Goal: Transaction & Acquisition: Purchase product/service

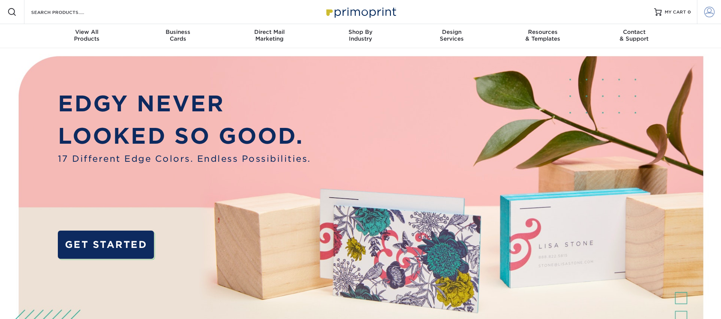
click at [714, 15] on span at bounding box center [709, 12] width 11 height 11
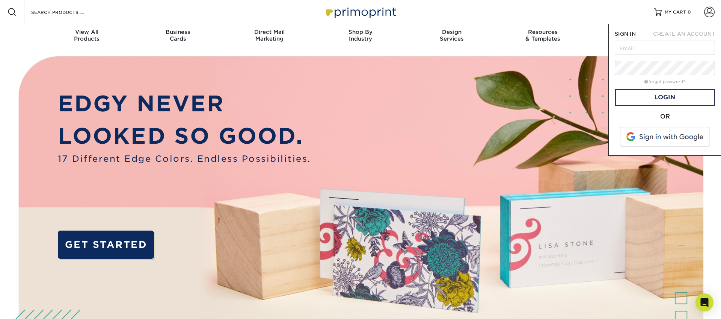
click at [654, 138] on span at bounding box center [666, 137] width 96 height 20
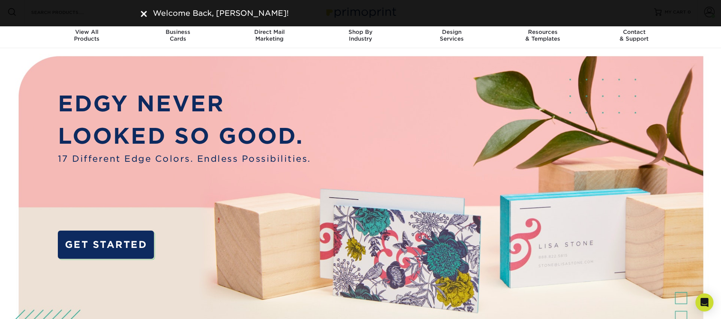
click at [146, 14] on img at bounding box center [144, 14] width 6 height 6
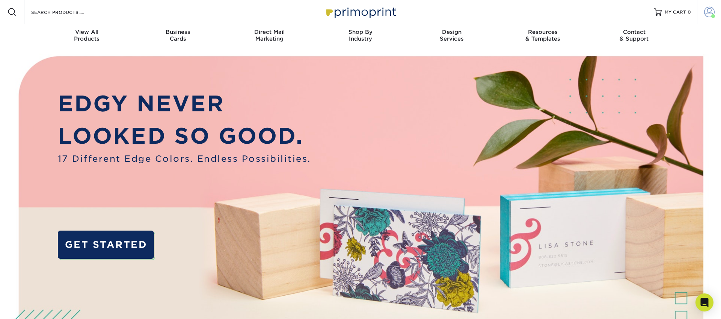
click at [709, 10] on span at bounding box center [709, 12] width 11 height 11
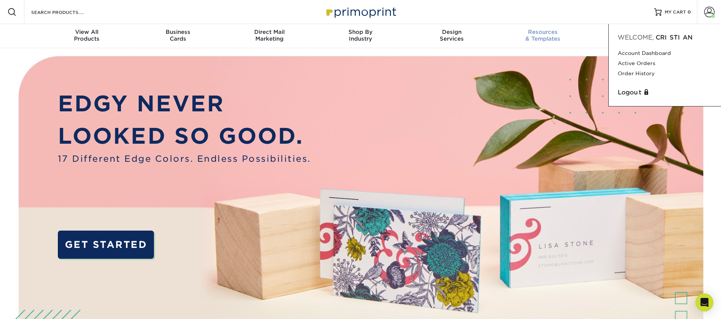
drag, startPoint x: 634, startPoint y: 73, endPoint x: 574, endPoint y: 42, distance: 67.2
click at [634, 73] on link "Order History" at bounding box center [665, 73] width 94 height 10
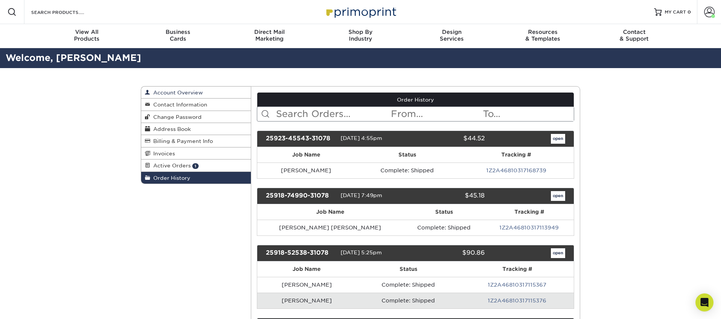
drag, startPoint x: 185, startPoint y: 245, endPoint x: 224, endPoint y: 92, distance: 157.9
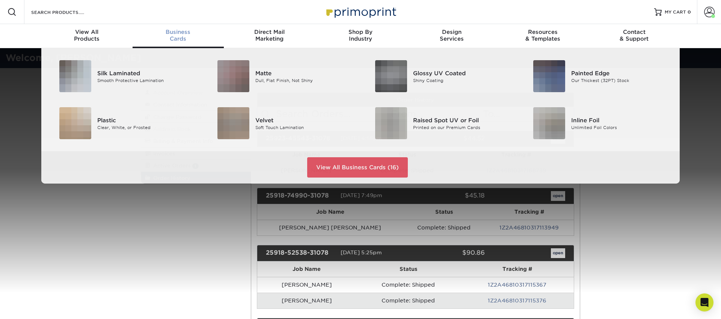
click at [181, 39] on div "Business Cards" at bounding box center [178, 36] width 91 height 14
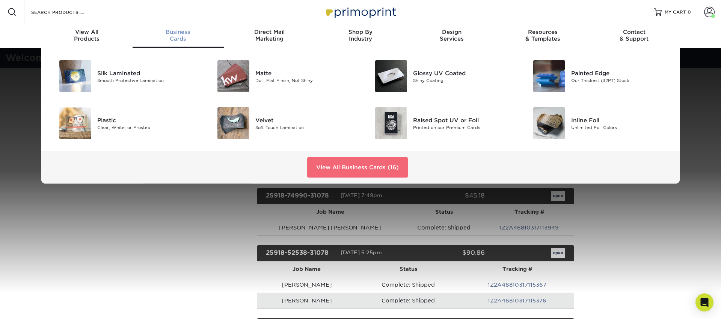
click at [341, 172] on link "View All Business Cards (16)" at bounding box center [357, 167] width 101 height 20
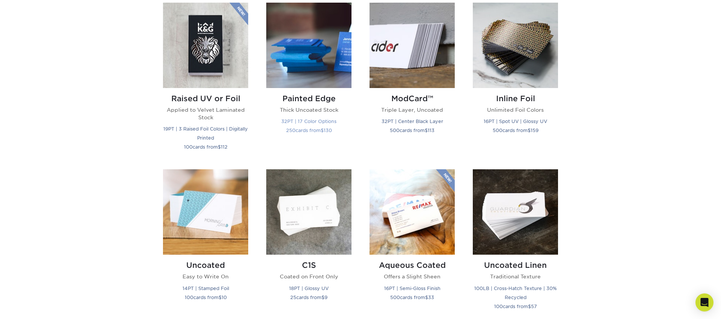
scroll to position [531, 0]
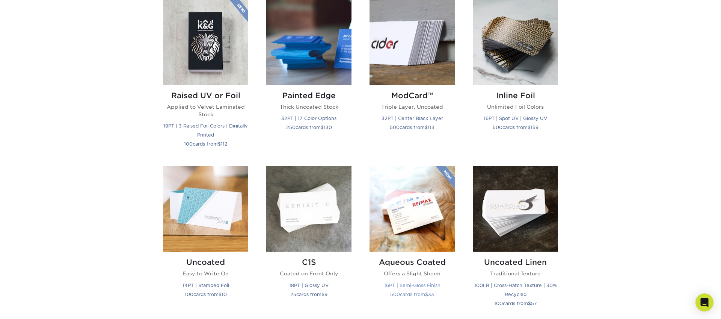
click at [422, 229] on img at bounding box center [412, 208] width 85 height 85
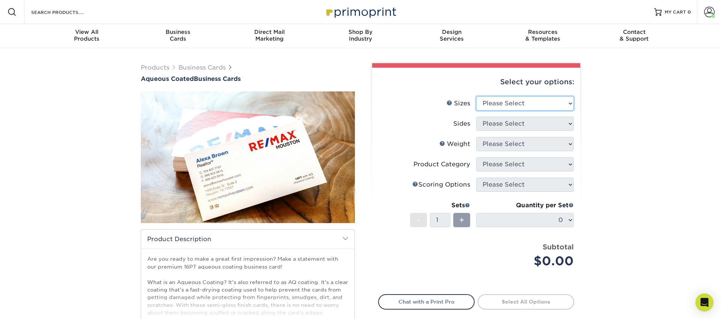
click at [524, 100] on select "Please Select 1.5" x 3.5" - Mini 1.75" x 3.5" - Mini 2" x 3" - Mini 2" x 3.5" -…" at bounding box center [525, 103] width 98 height 14
select select "2.00x3.50"
click at [476, 96] on select "Please Select 1.5" x 3.5" - Mini 1.75" x 3.5" - Mini 2" x 3" - Mini 2" x 3.5" -…" at bounding box center [525, 103] width 98 height 14
click at [514, 124] on select "Please Select Print Both Sides Print Front Only" at bounding box center [525, 123] width 98 height 14
select select "13abbda7-1d64-4f25-8bb2-c179b224825d"
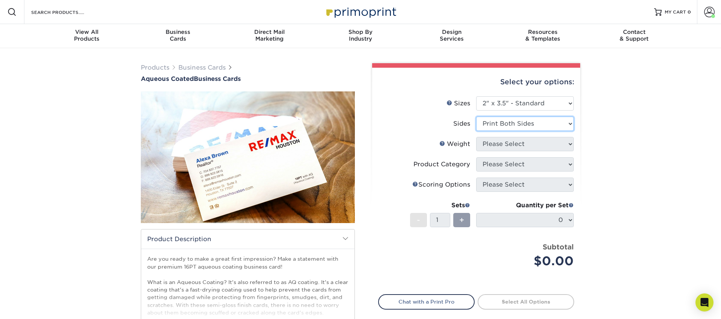
click at [476, 116] on select "Please Select Print Both Sides Print Front Only" at bounding box center [525, 123] width 98 height 14
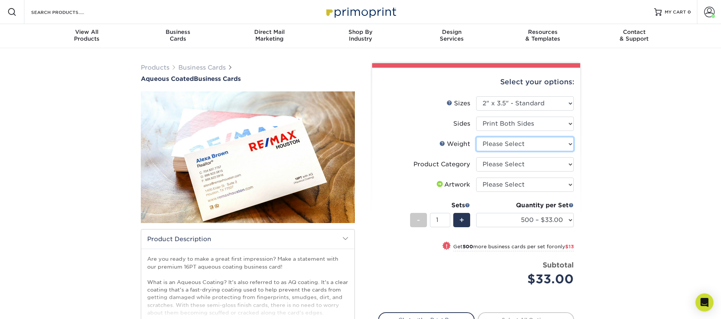
click at [516, 145] on select "Please Select 16PT" at bounding box center [525, 144] width 98 height 14
select select "16PT"
click at [476, 137] on select "Please Select 16PT" at bounding box center [525, 144] width 98 height 14
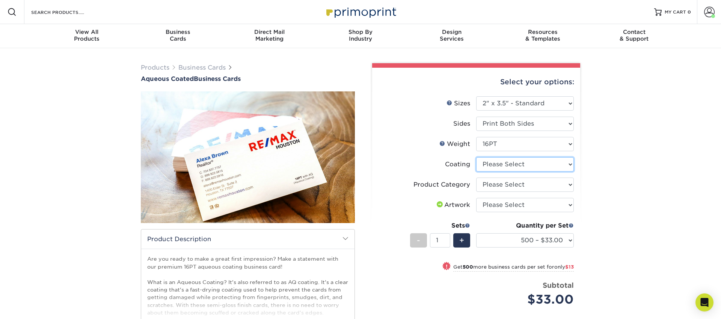
click at [504, 163] on select at bounding box center [525, 164] width 98 height 14
select select "d41dab50-ff65-4f4f-bb17-2afe4d36ae33"
click at [476, 157] on select at bounding box center [525, 164] width 98 height 14
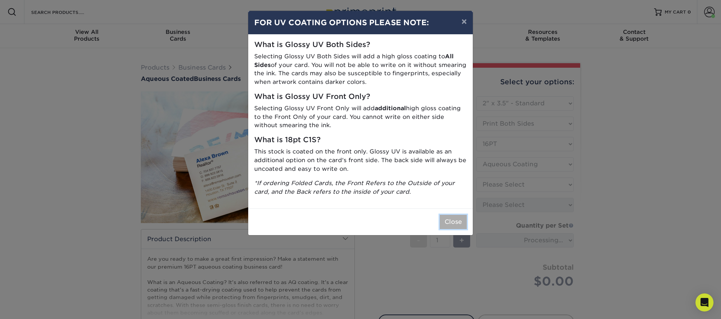
click at [463, 222] on button "Close" at bounding box center [453, 222] width 27 height 14
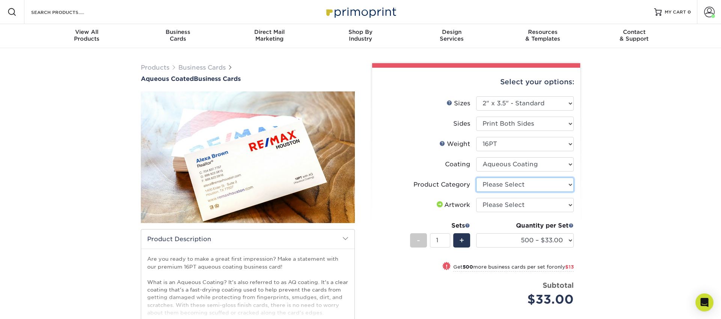
click at [512, 180] on select "Please Select Business Cards" at bounding box center [525, 184] width 98 height 14
select select "3b5148f1-0588-4f88-a218-97bcfdce65c1"
click at [476, 177] on select "Please Select Business Cards" at bounding box center [525, 184] width 98 height 14
click at [509, 207] on select "Please Select I will upload files I need a design - $100" at bounding box center [525, 205] width 98 height 14
select select "upload"
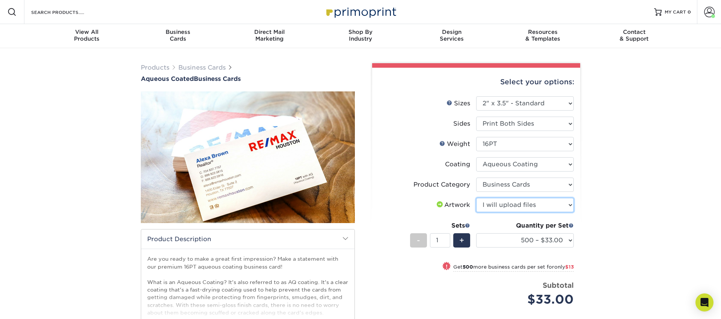
click at [476, 198] on select "Please Select I will upload files I need a design - $100" at bounding box center [525, 205] width 98 height 14
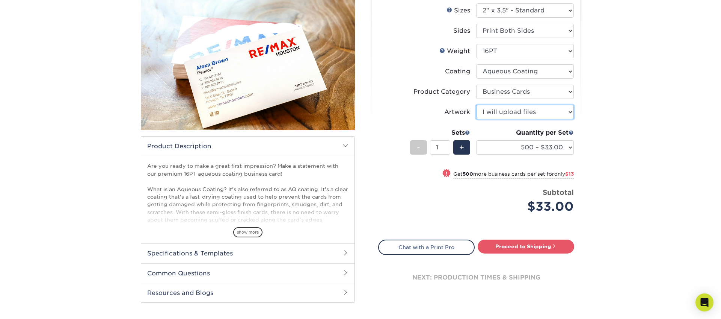
scroll to position [110, 0]
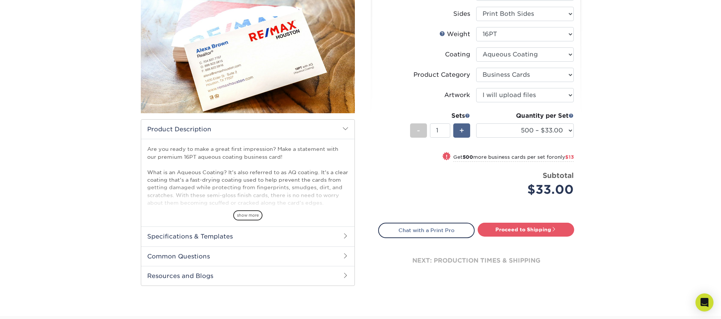
drag, startPoint x: 463, startPoint y: 130, endPoint x: 469, endPoint y: 136, distance: 9.0
click at [462, 130] on span "+" at bounding box center [462, 130] width 5 height 11
type input "2"
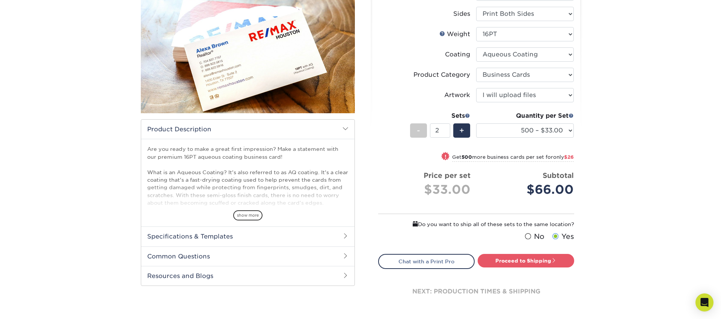
click at [529, 237] on span at bounding box center [528, 236] width 6 height 7
click at [0, 0] on input "No" at bounding box center [0, 0] width 0 height 0
click at [534, 261] on link "Proceed to Shipping" at bounding box center [526, 261] width 97 height 14
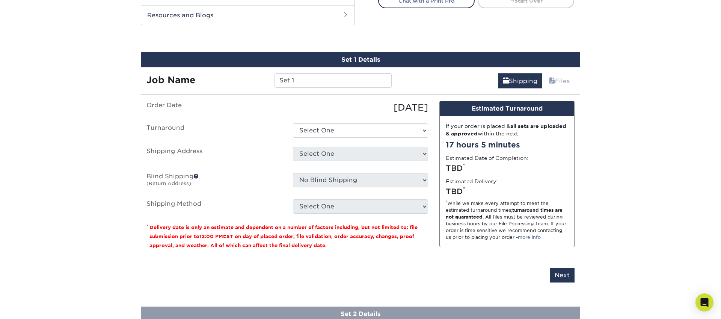
scroll to position [384, 0]
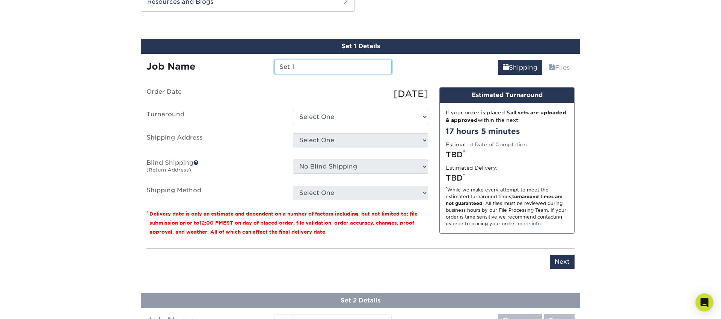
drag, startPoint x: 306, startPoint y: 67, endPoint x: 236, endPoint y: 56, distance: 70.7
click at [236, 56] on div "Job Name Set 1" at bounding box center [269, 64] width 257 height 21
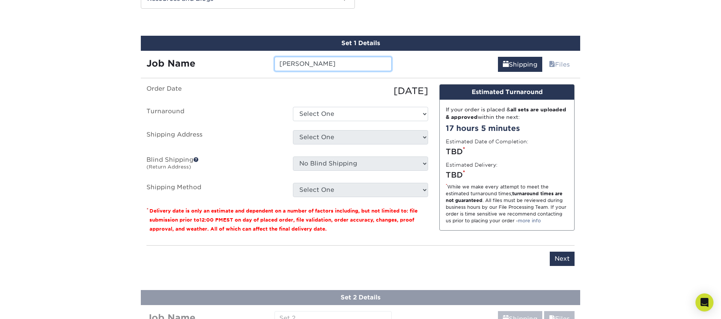
scroll to position [391, 0]
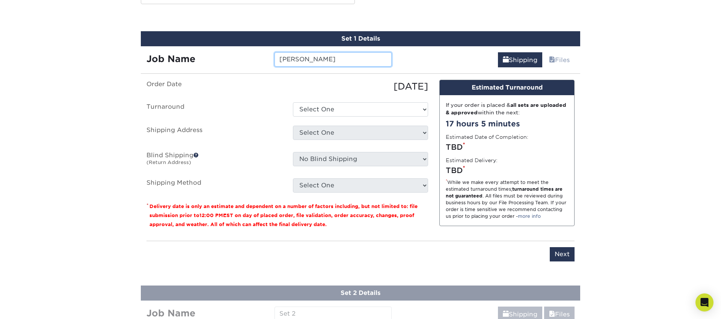
type input "[PERSON_NAME]"
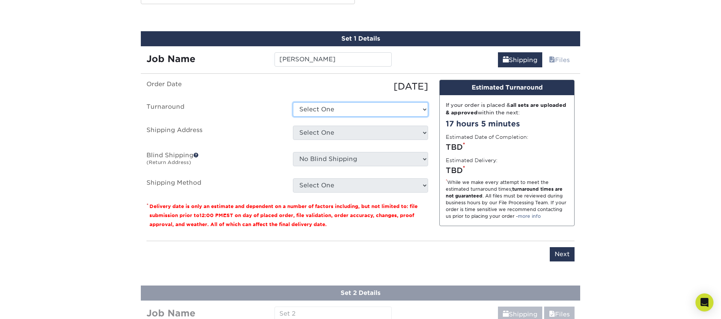
click at [346, 109] on select "Select One 2-4 Business Days 2 Day Next Business Day" at bounding box center [360, 109] width 135 height 14
select select "6247fa13-6ec4-4bd5-81ce-27fae4b5d043"
click at [293, 102] on select "Select One 2-4 Business Days 2 Day Next Business Day" at bounding box center [360, 109] width 135 height 14
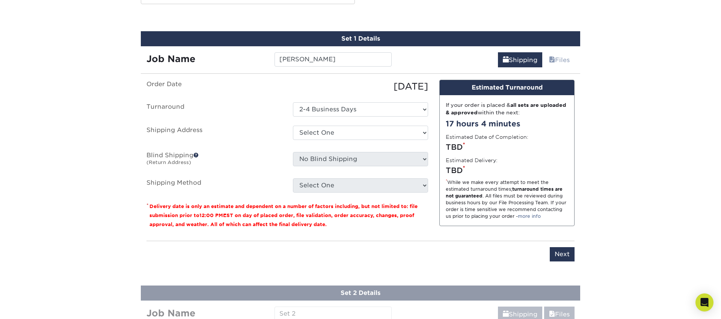
click at [354, 138] on select "Select One 176 S Mountain View Abraham Romero ACO GENERAL CONSTRUCTION Adrian M…" at bounding box center [360, 132] width 135 height 14
click at [337, 130] on select "Select One 176 S Mountain View Abraham Romero ACO GENERAL CONSTRUCTION Adrian M…" at bounding box center [360, 132] width 135 height 14
select select "281601"
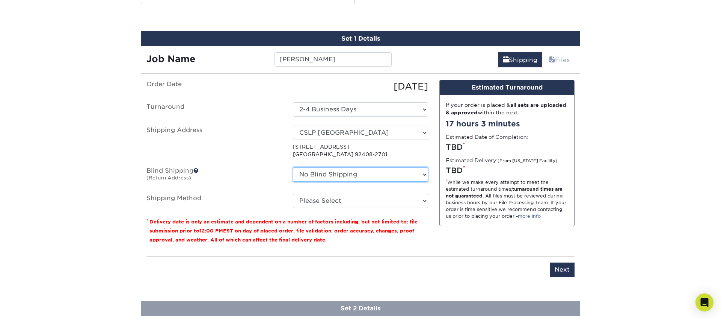
click at [334, 175] on select "No Blind Shipping 176 S Mountain View Abraham Romero ACO GENERAL CONSTRUCTION A…" at bounding box center [360, 174] width 135 height 14
click at [313, 203] on select "Please Select Ground Shipping (+$8.96) 3 Day Shipping Service (+$15.34) 2 Day A…" at bounding box center [360, 201] width 135 height 14
select select "03"
click at [293, 194] on select "Please Select Ground Shipping (+$8.96) 3 Day Shipping Service (+$15.34) 2 Day A…" at bounding box center [360, 201] width 135 height 14
drag, startPoint x: 564, startPoint y: 268, endPoint x: 551, endPoint y: 258, distance: 16.4
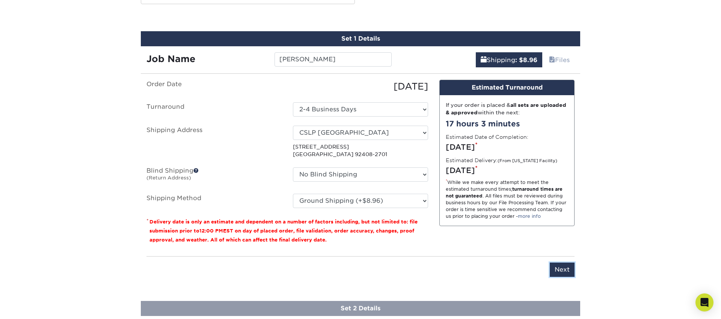
click at [564, 268] on input "Next" at bounding box center [562, 269] width 25 height 14
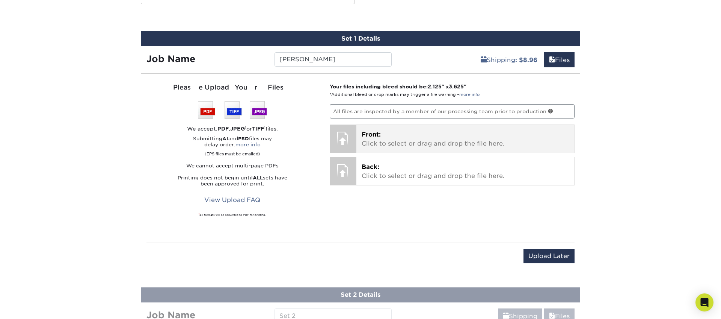
click at [383, 147] on p "Front: Click to select or drag and drop the file here." at bounding box center [466, 139] width 208 height 18
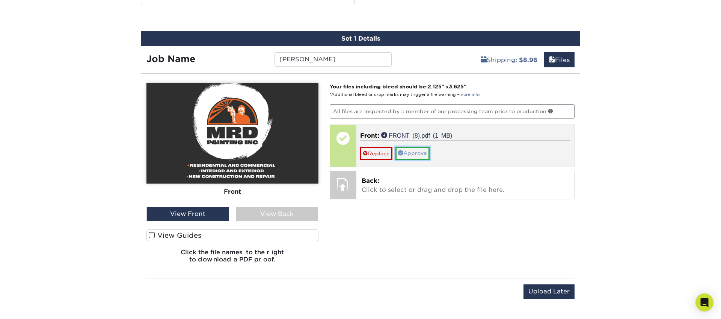
click at [410, 154] on link "Approve" at bounding box center [413, 153] width 34 height 13
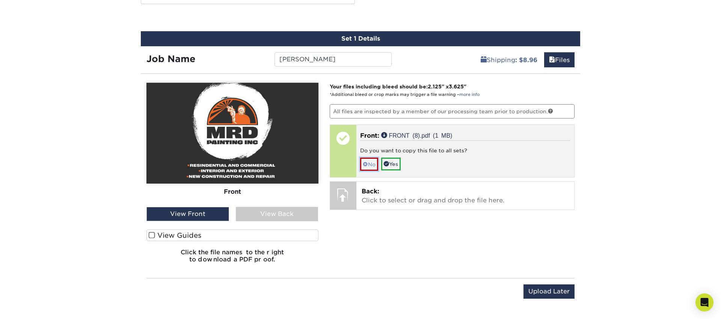
click at [370, 166] on link "No" at bounding box center [369, 163] width 18 height 13
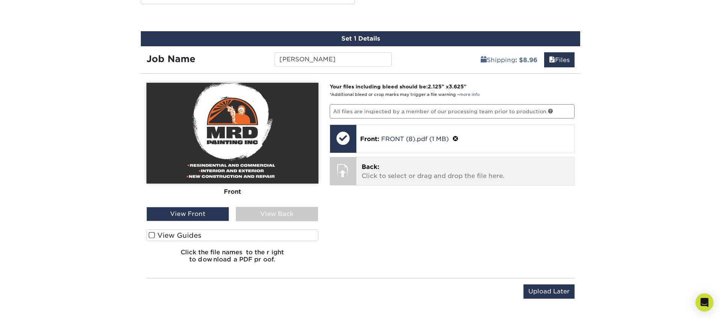
click at [384, 171] on p "Back: Click to select or drag and drop the file here." at bounding box center [466, 171] width 208 height 18
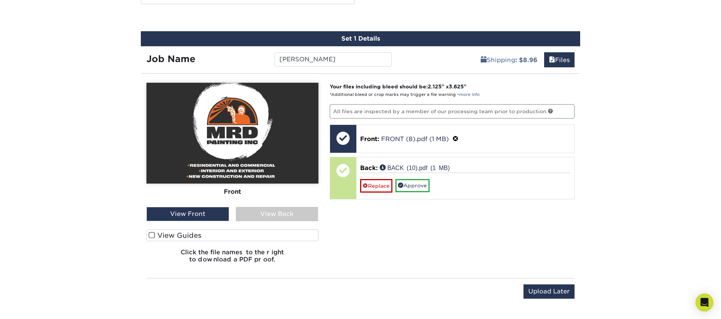
click at [260, 213] on div "View Back" at bounding box center [277, 214] width 83 height 14
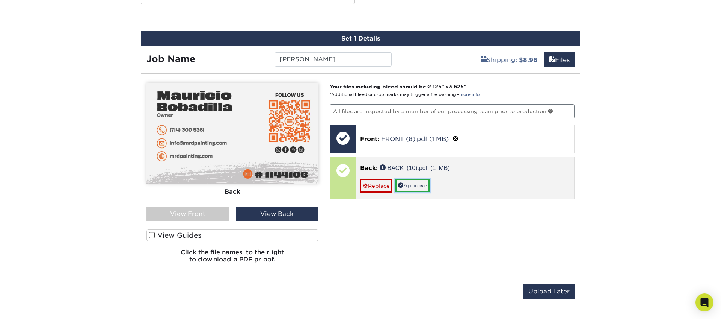
drag, startPoint x: 415, startPoint y: 186, endPoint x: 413, endPoint y: 189, distance: 3.9
click at [415, 186] on link "Approve" at bounding box center [413, 185] width 34 height 13
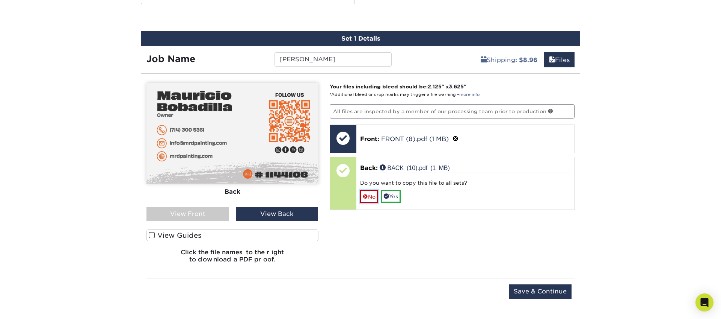
click at [373, 194] on link "No" at bounding box center [369, 196] width 18 height 13
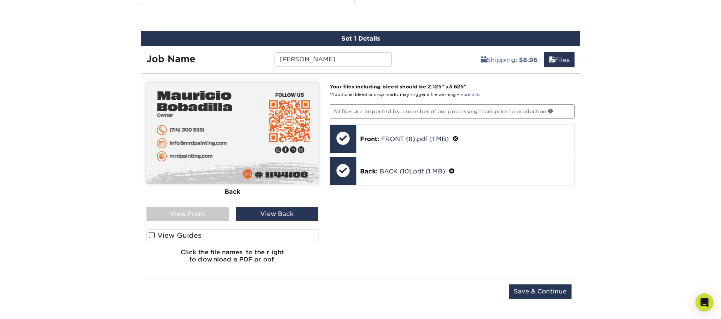
click at [200, 212] on div "View Front" at bounding box center [188, 214] width 83 height 14
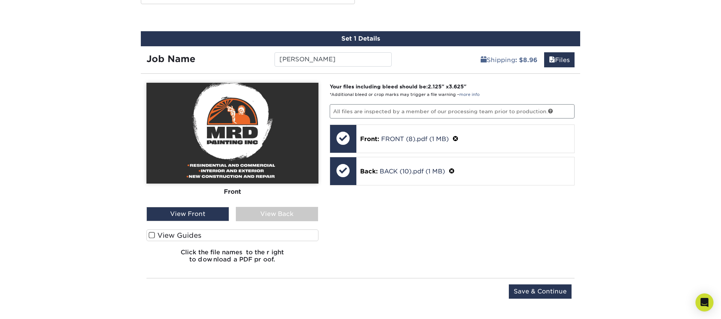
click at [151, 235] on span at bounding box center [152, 234] width 6 height 7
click at [0, 0] on input "View Guides" at bounding box center [0, 0] width 0 height 0
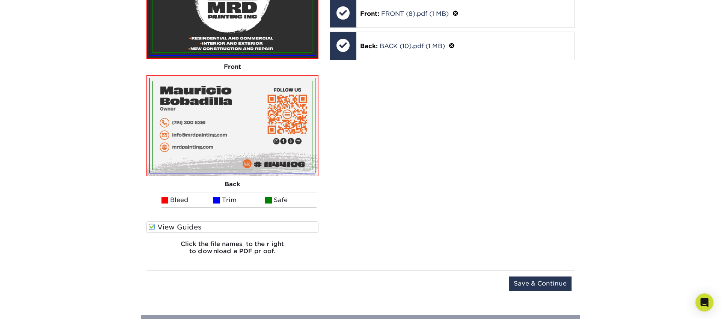
scroll to position [563, 0]
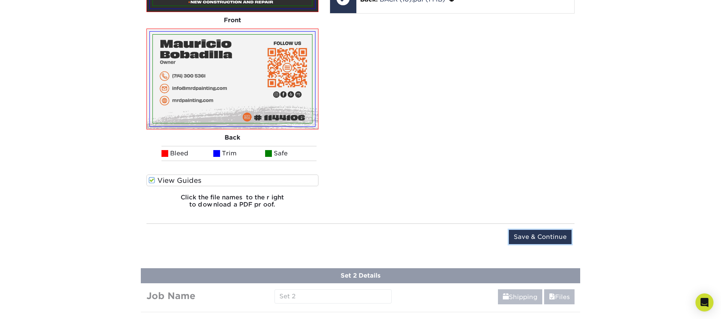
drag, startPoint x: 540, startPoint y: 234, endPoint x: 523, endPoint y: 232, distance: 17.1
click at [540, 234] on input "Save & Continue" at bounding box center [540, 237] width 63 height 14
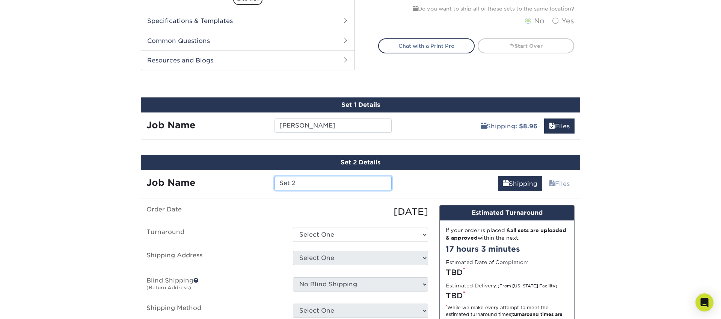
scroll to position [312, 0]
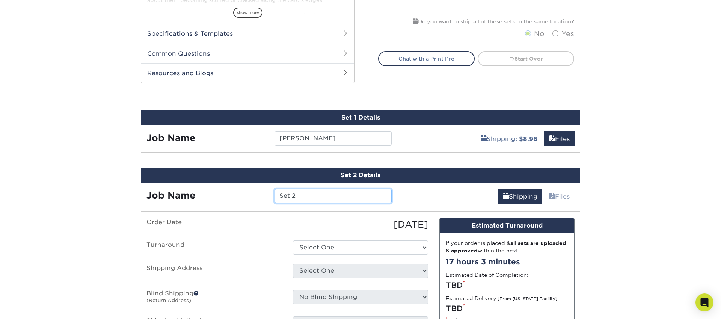
drag, startPoint x: 282, startPoint y: 196, endPoint x: 232, endPoint y: 189, distance: 50.4
click at [232, 189] on div "Job Name Set 2" at bounding box center [269, 196] width 257 height 14
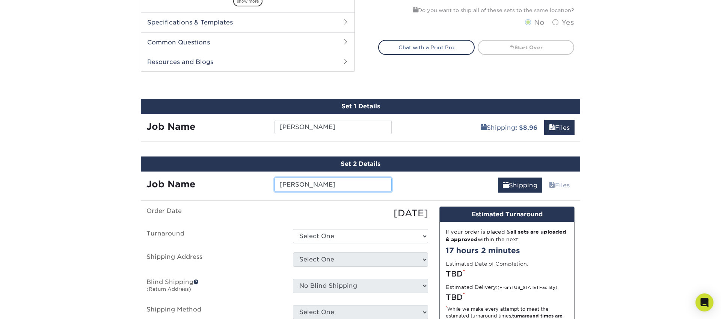
scroll to position [376, 0]
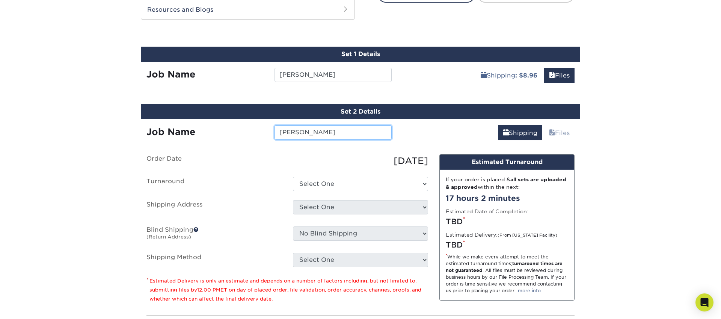
type input "[PERSON_NAME]"
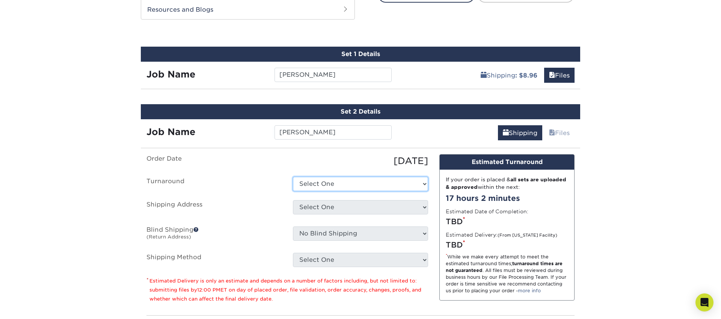
click at [350, 179] on select "Select One 2-4 Business Days 2 Day Next Business Day" at bounding box center [360, 184] width 135 height 14
select select "6247fa13-6ec4-4bd5-81ce-27fae4b5d043"
click at [293, 177] on select "Select One 2-4 Business Days 2 Day Next Business Day" at bounding box center [360, 184] width 135 height 14
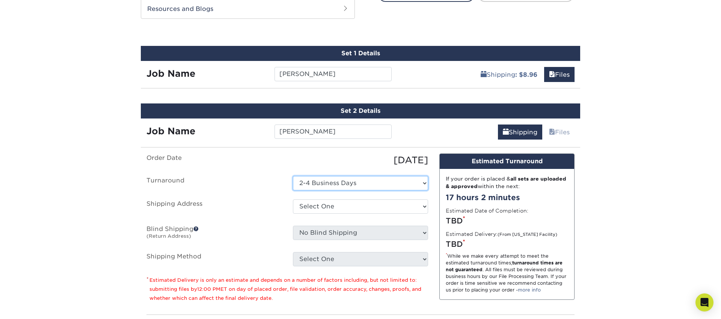
scroll to position [378, 0]
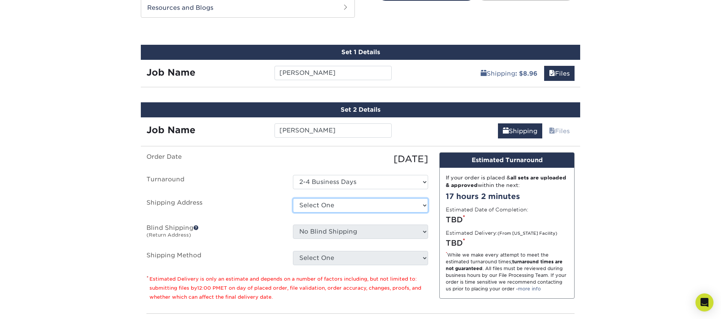
click at [329, 207] on select "Select One 176 S Mountain View Abraham Romero ACO GENERAL CONSTRUCTION Adrian M…" at bounding box center [360, 205] width 135 height 14
select select "279971"
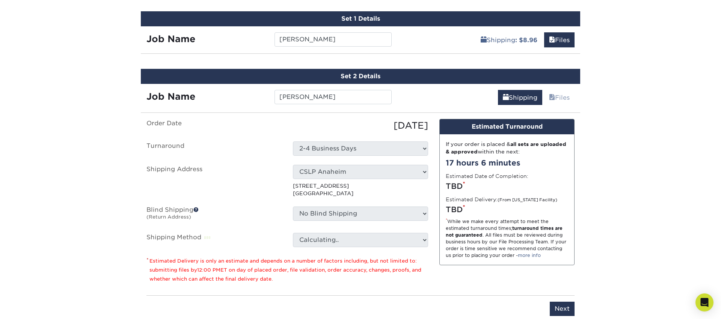
scroll to position [411, 0]
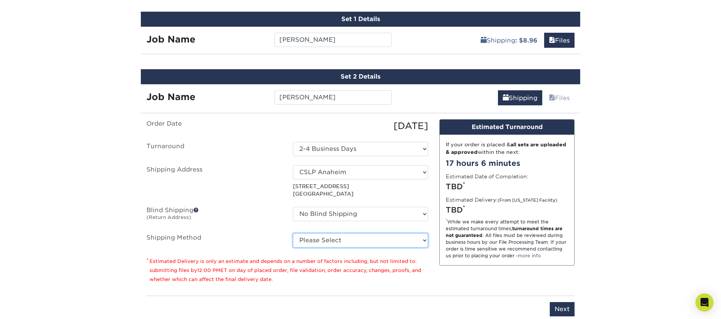
click at [359, 241] on select "Please Select Ground Shipping (+$8.96) 3 Day Shipping Service (+$15.34) 2 Day A…" at bounding box center [360, 240] width 135 height 14
select select "03"
click at [293, 233] on select "Please Select Ground Shipping (+$8.96) 3 Day Shipping Service (+$15.34) 2 Day A…" at bounding box center [360, 240] width 135 height 14
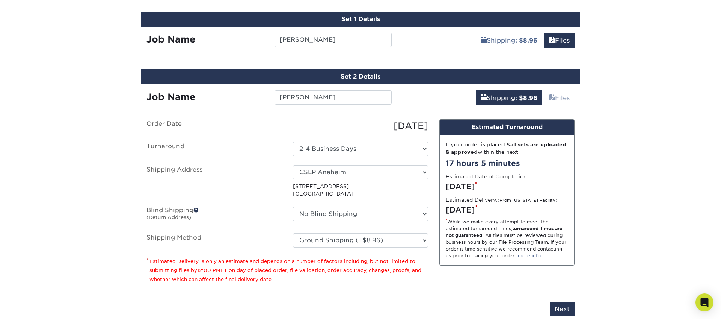
click at [264, 228] on ul "Order Date 09/29/2025 Turnaround Select One 2-4 Business Days 2 Day Next Busine…" at bounding box center [288, 183] width 282 height 128
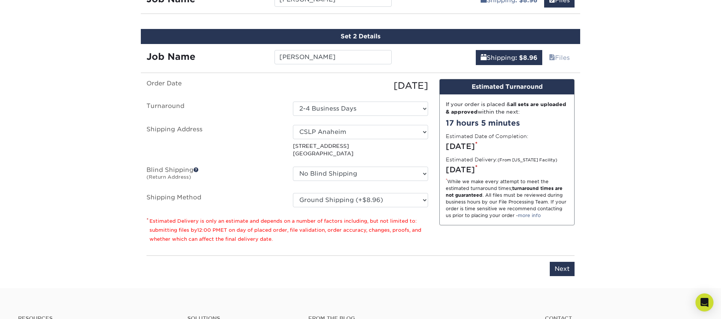
scroll to position [458, 0]
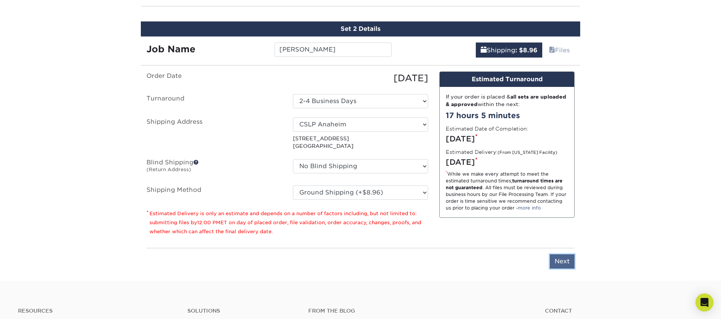
click at [562, 260] on input "Next" at bounding box center [562, 261] width 25 height 14
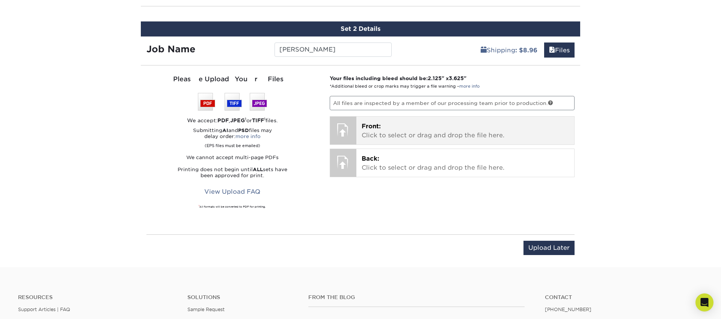
click at [387, 128] on p "Front: Click to select or drag and drop the file here." at bounding box center [466, 131] width 208 height 18
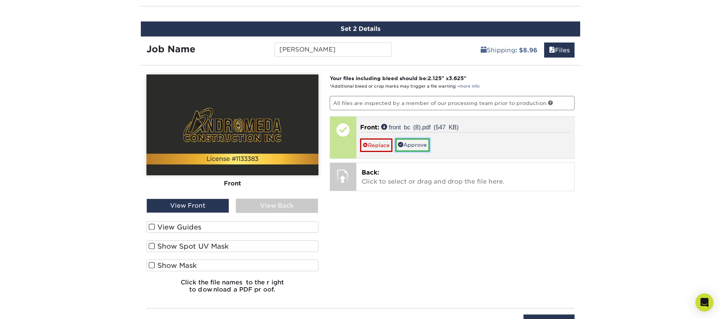
drag, startPoint x: 420, startPoint y: 146, endPoint x: 404, endPoint y: 153, distance: 17.3
click at [419, 146] on link "Approve" at bounding box center [413, 144] width 34 height 13
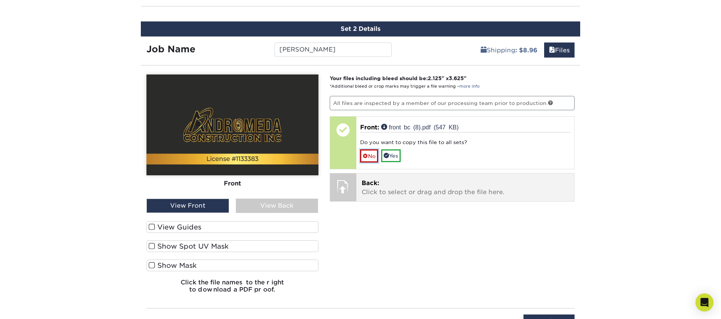
click at [372, 158] on link "No" at bounding box center [369, 155] width 18 height 13
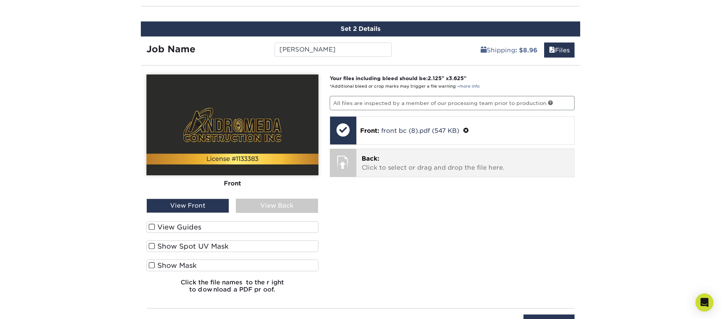
click at [376, 171] on p "Back: Click to select or drag and drop the file here." at bounding box center [466, 163] width 208 height 18
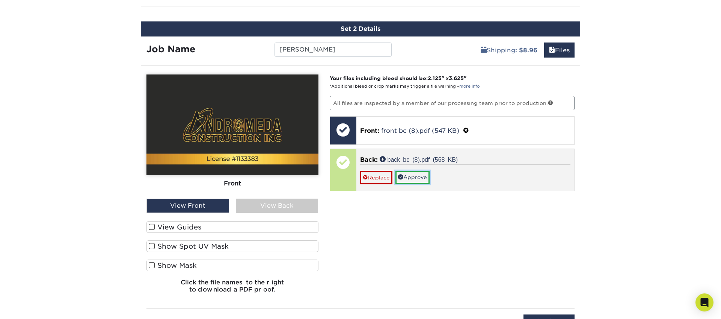
click at [410, 177] on link "Approve" at bounding box center [413, 177] width 34 height 13
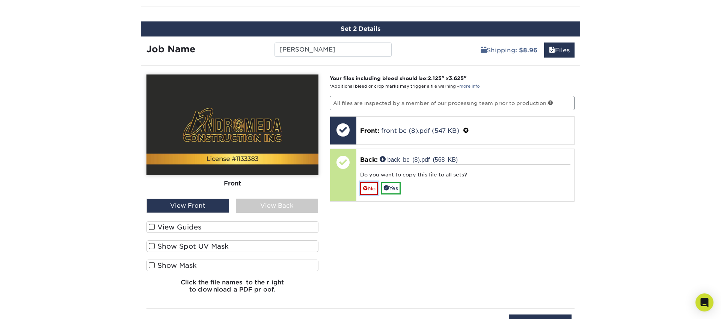
drag, startPoint x: 367, startPoint y: 186, endPoint x: 314, endPoint y: 197, distance: 53.7
click at [367, 186] on span at bounding box center [365, 188] width 5 height 6
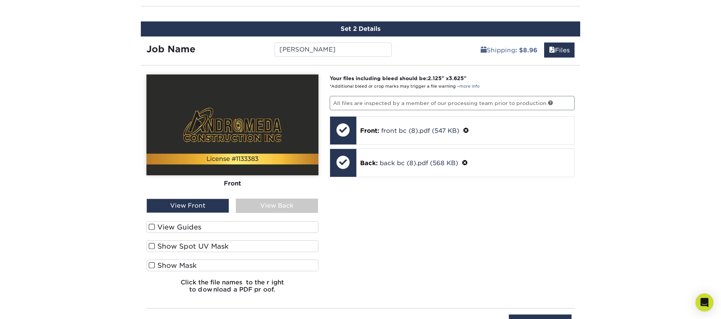
click at [290, 200] on div "View Back" at bounding box center [277, 205] width 83 height 14
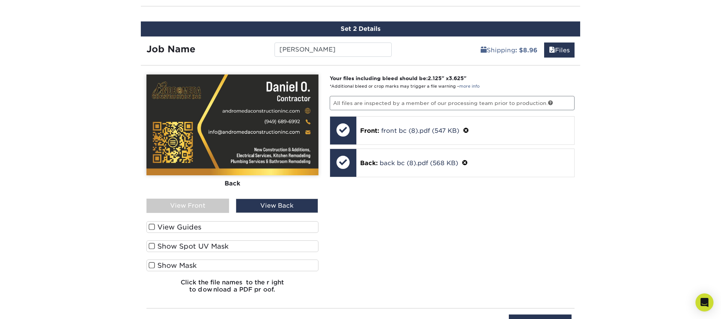
click at [194, 209] on div "View Front" at bounding box center [188, 205] width 83 height 14
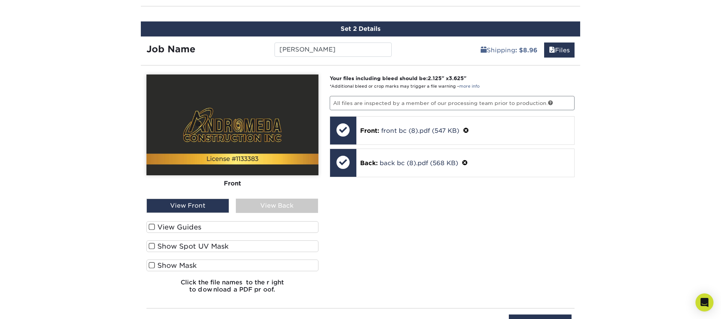
click at [271, 203] on div "View Back" at bounding box center [277, 205] width 83 height 14
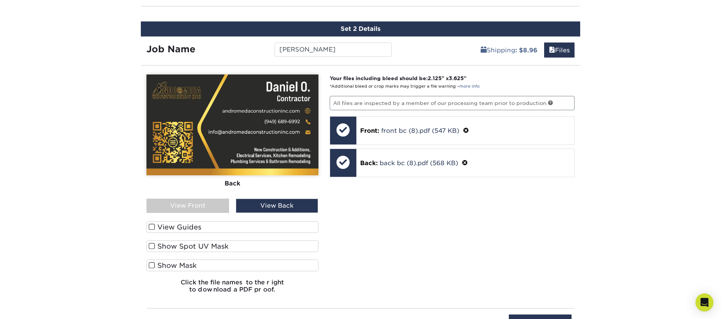
click at [205, 202] on div "View Front" at bounding box center [188, 205] width 83 height 14
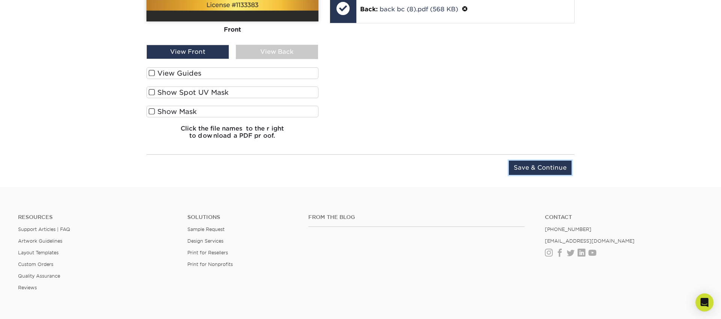
drag, startPoint x: 549, startPoint y: 164, endPoint x: 527, endPoint y: 175, distance: 24.2
click at [549, 164] on input "Save & Continue" at bounding box center [540, 167] width 63 height 14
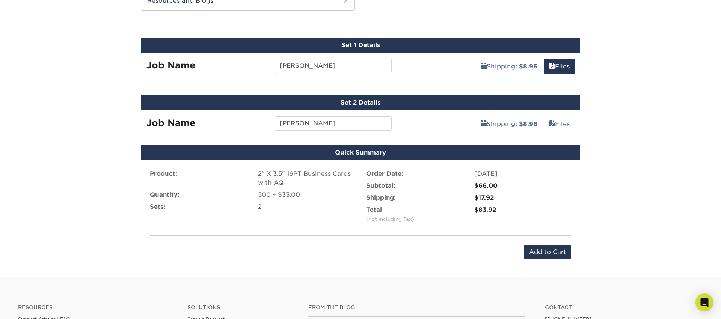
scroll to position [375, 0]
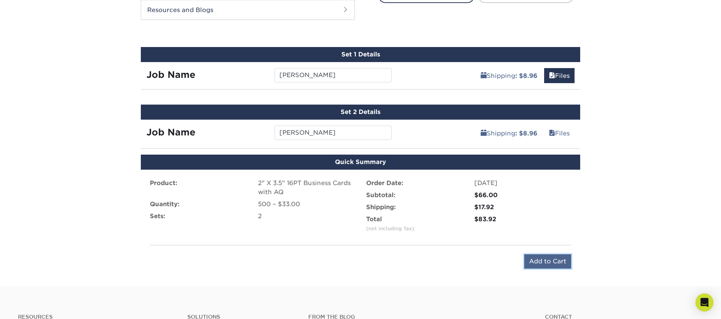
click at [550, 263] on input "Add to Cart" at bounding box center [548, 261] width 47 height 14
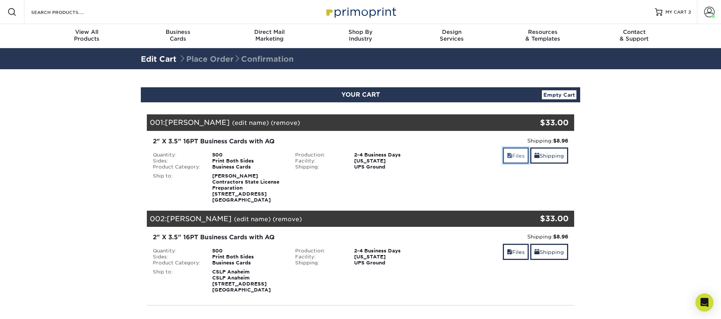
click at [514, 154] on link "Files" at bounding box center [516, 155] width 26 height 16
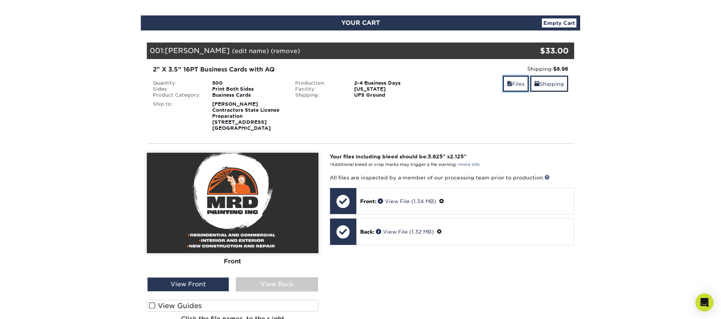
scroll to position [73, 0]
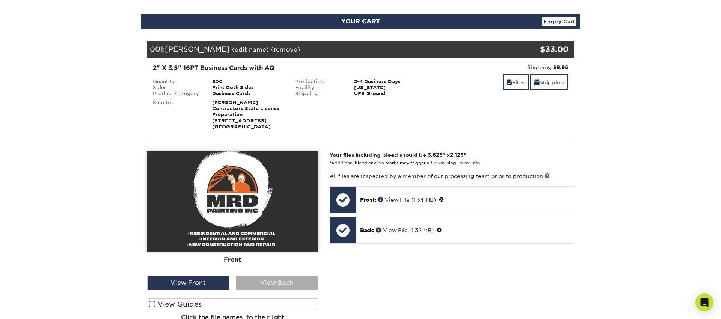
click at [274, 286] on div "View Back" at bounding box center [277, 282] width 82 height 14
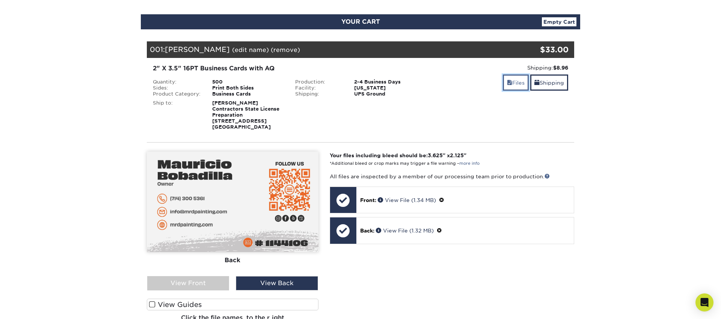
drag, startPoint x: 508, startPoint y: 82, endPoint x: 504, endPoint y: 83, distance: 4.2
click at [508, 82] on span at bounding box center [509, 83] width 5 height 6
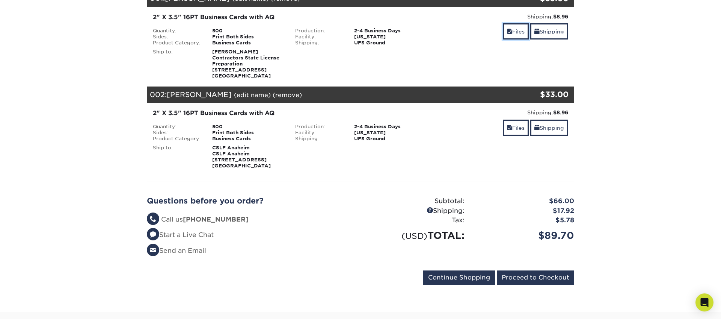
scroll to position [150, 0]
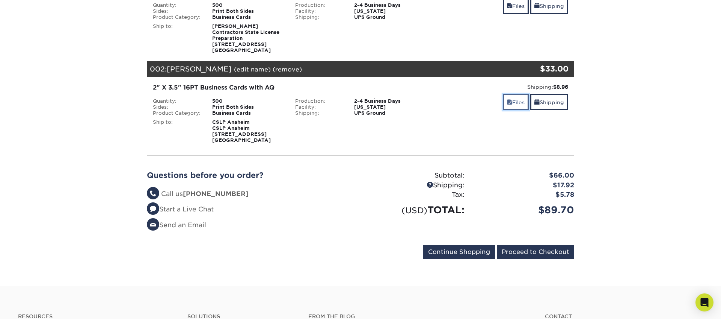
click at [507, 102] on span at bounding box center [509, 102] width 5 height 6
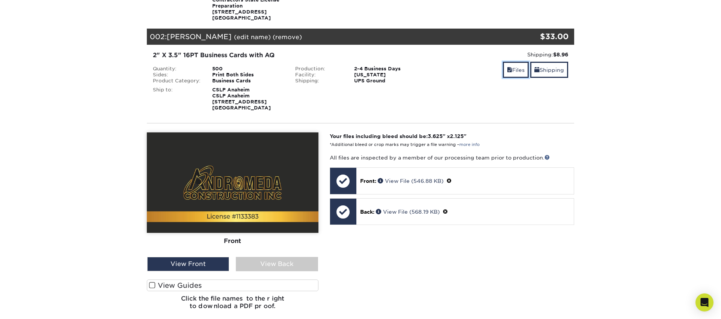
scroll to position [201, 0]
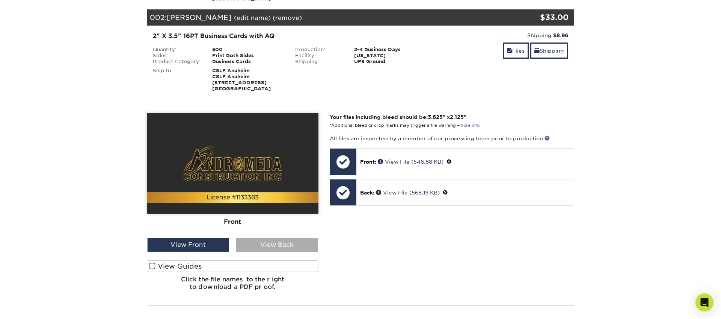
click at [277, 247] on div "View Back" at bounding box center [277, 244] width 82 height 14
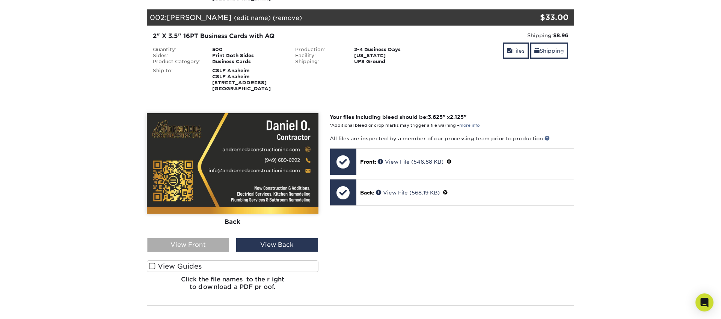
click at [213, 248] on div "View Front" at bounding box center [188, 244] width 82 height 14
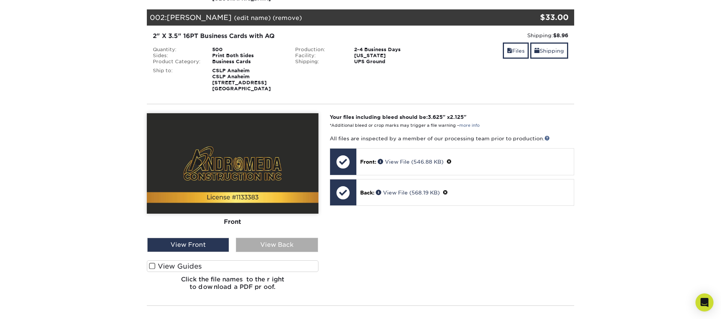
click at [284, 244] on div "View Back" at bounding box center [277, 244] width 82 height 14
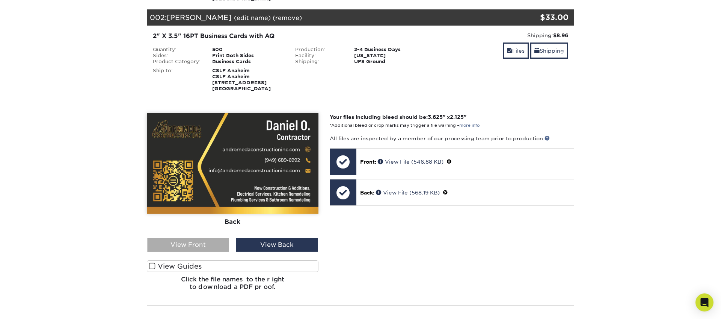
click at [212, 246] on div "View Front" at bounding box center [188, 244] width 82 height 14
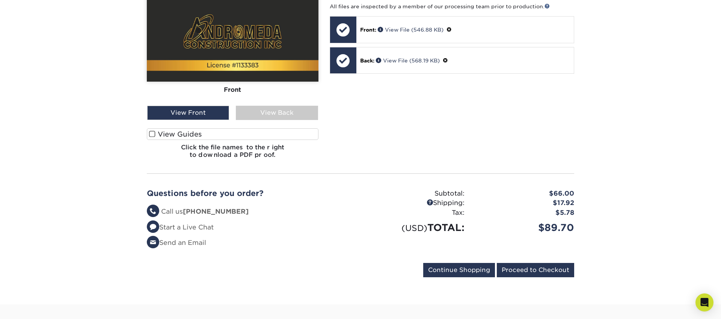
scroll to position [466, 0]
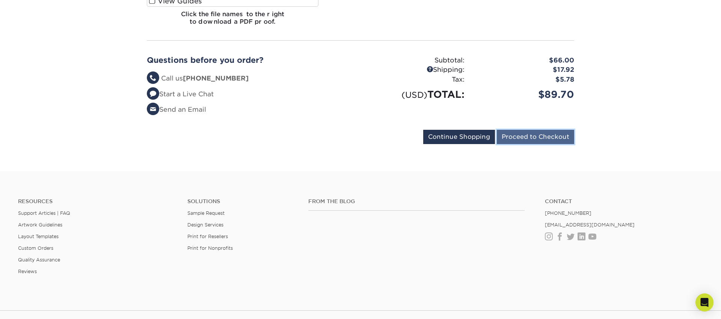
click at [533, 136] on input "Proceed to Checkout" at bounding box center [535, 137] width 77 height 14
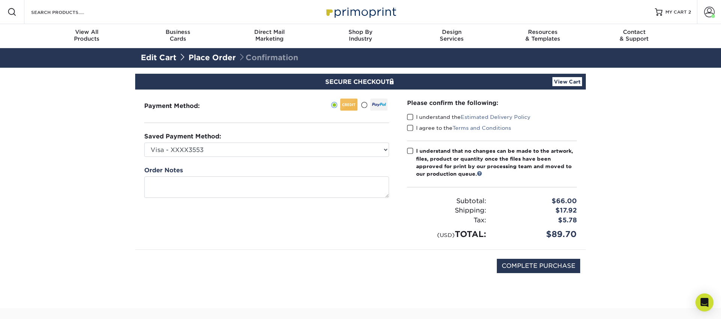
click at [410, 115] on span at bounding box center [410, 116] width 6 height 7
click at [0, 0] on input "I understand the Estimated Delivery Policy" at bounding box center [0, 0] width 0 height 0
click at [409, 126] on span at bounding box center [410, 127] width 6 height 7
click at [0, 0] on input "I agree to the Terms and Conditions" at bounding box center [0, 0] width 0 height 0
drag, startPoint x: 410, startPoint y: 153, endPoint x: 407, endPoint y: 154, distance: 3.8
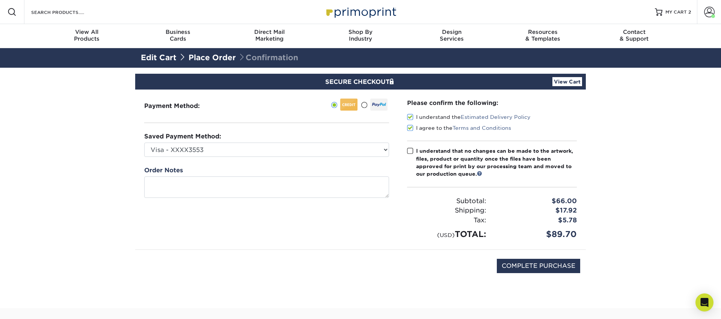
click at [410, 153] on span at bounding box center [410, 150] width 6 height 7
click at [0, 0] on input "I understand that no changes can be made to the artwork, files, product or quan…" at bounding box center [0, 0] width 0 height 0
click at [544, 267] on input "COMPLETE PURCHASE" at bounding box center [538, 266] width 83 height 14
type input "PROCESSING, PLEASE WAIT..."
